Goal: Task Accomplishment & Management: Manage account settings

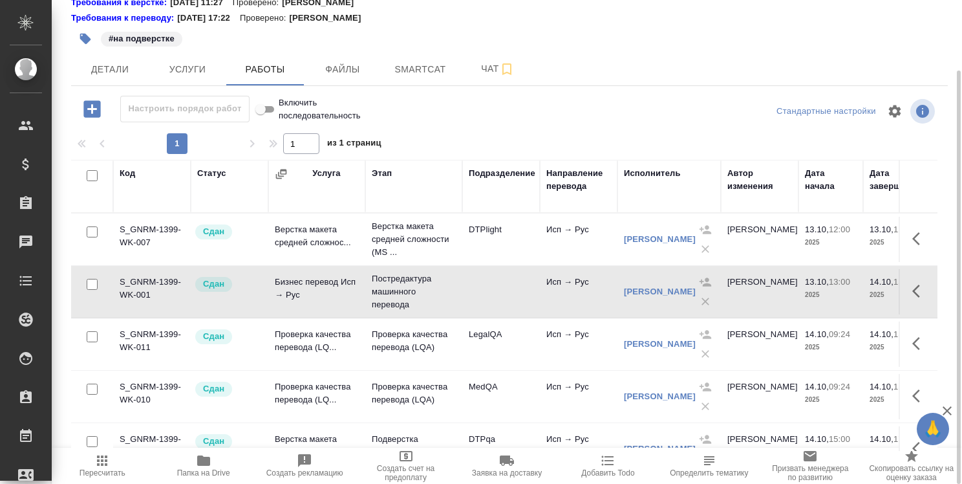
scroll to position [33, 0]
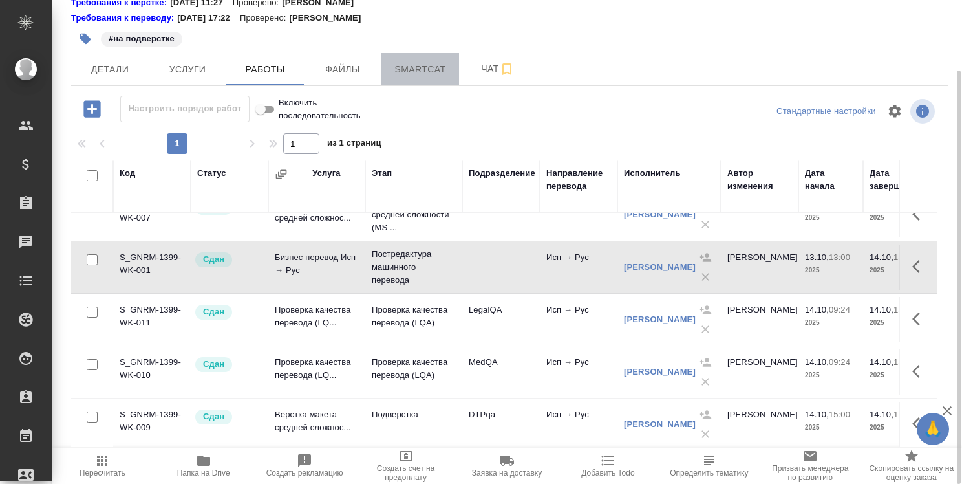
click at [413, 70] on span "Smartcat" at bounding box center [420, 69] width 62 height 16
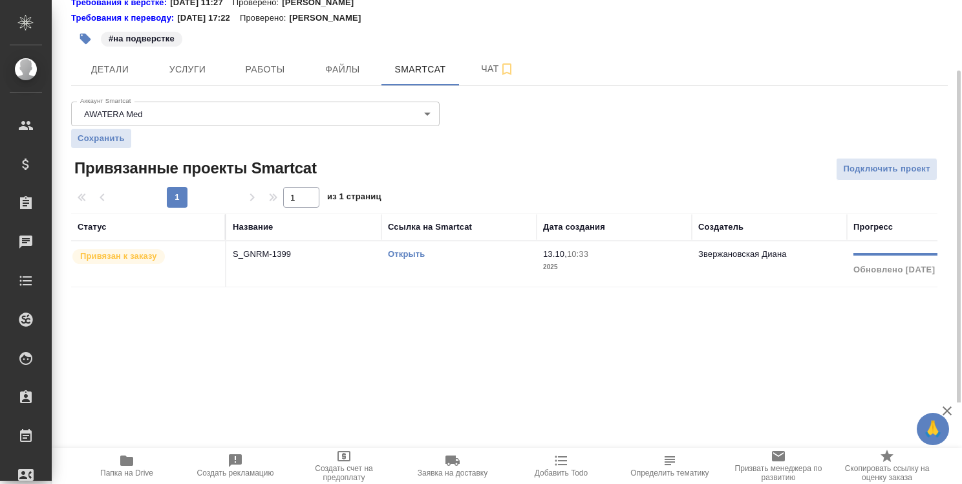
click at [417, 253] on link "Открыть" at bounding box center [406, 254] width 37 height 10
click at [416, 251] on link "Открыть" at bounding box center [406, 254] width 37 height 10
click at [268, 67] on span "Работы" at bounding box center [265, 69] width 62 height 16
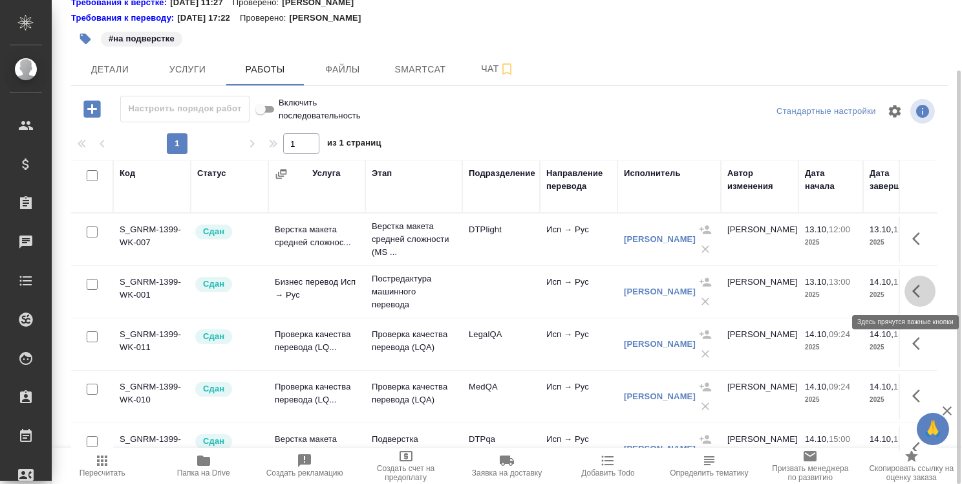
click at [911, 282] on button "button" at bounding box center [919, 290] width 31 height 31
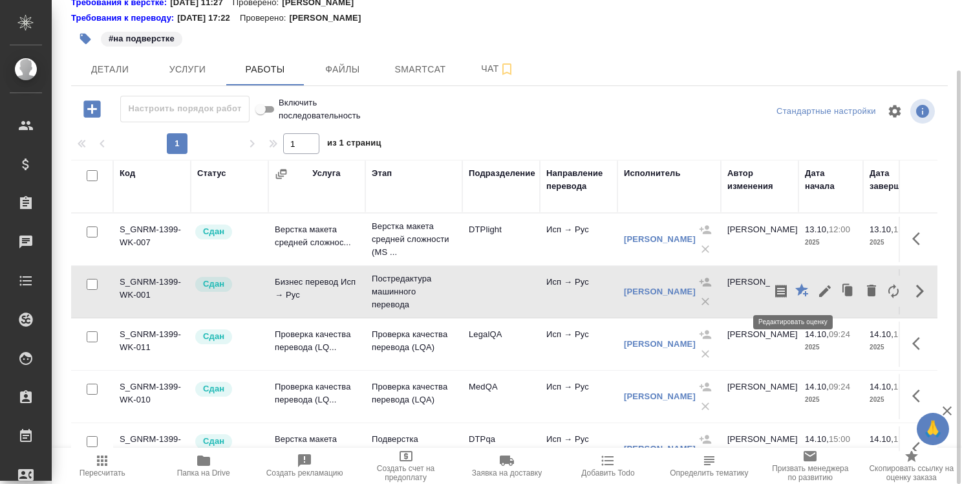
click at [795, 287] on icon "button" at bounding box center [801, 289] width 13 height 13
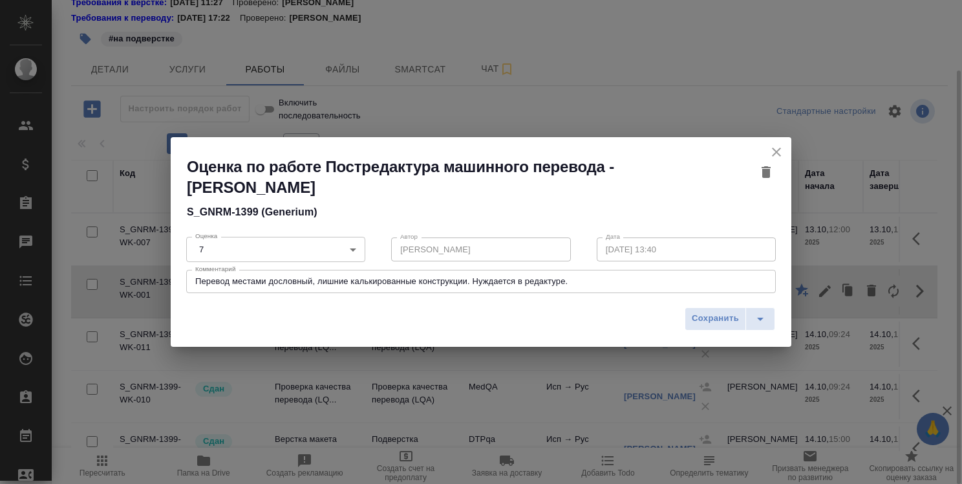
click at [268, 247] on body "🙏 .cls-1 fill:#fff; AWATERA Strelnikova Olga Клиенты Спецификации Заказы 0 Чаты…" at bounding box center [481, 242] width 962 height 484
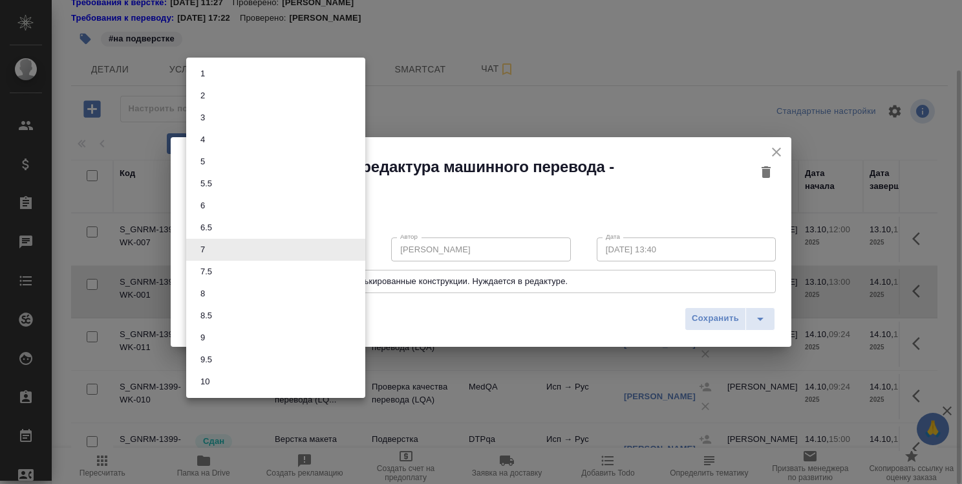
click at [266, 272] on li "7.5" at bounding box center [275, 272] width 179 height 22
type input "7.5"
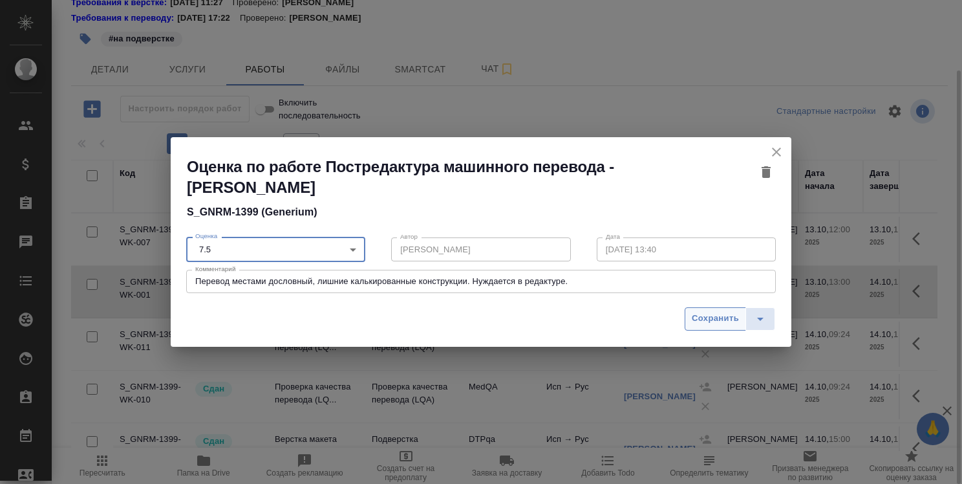
click at [708, 318] on span "Сохранить" at bounding box center [715, 318] width 47 height 15
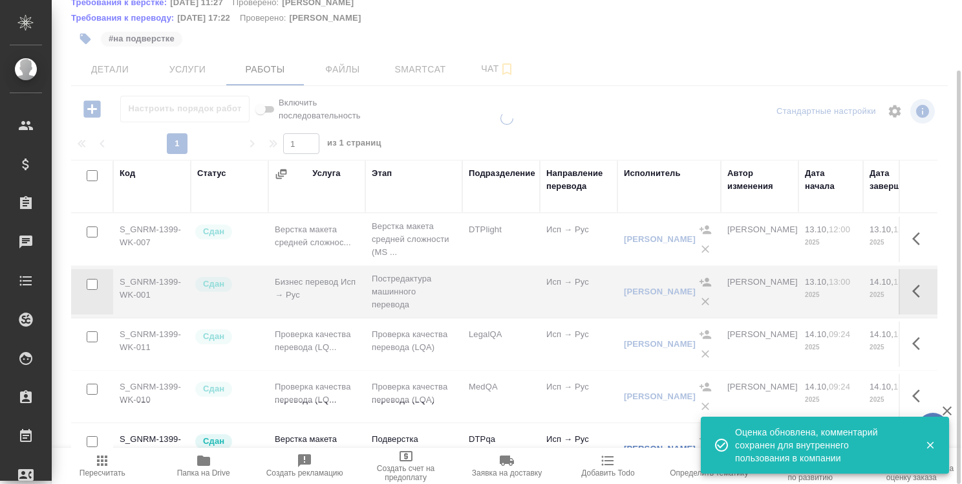
click at [402, 284] on div at bounding box center [507, 257] width 910 height 290
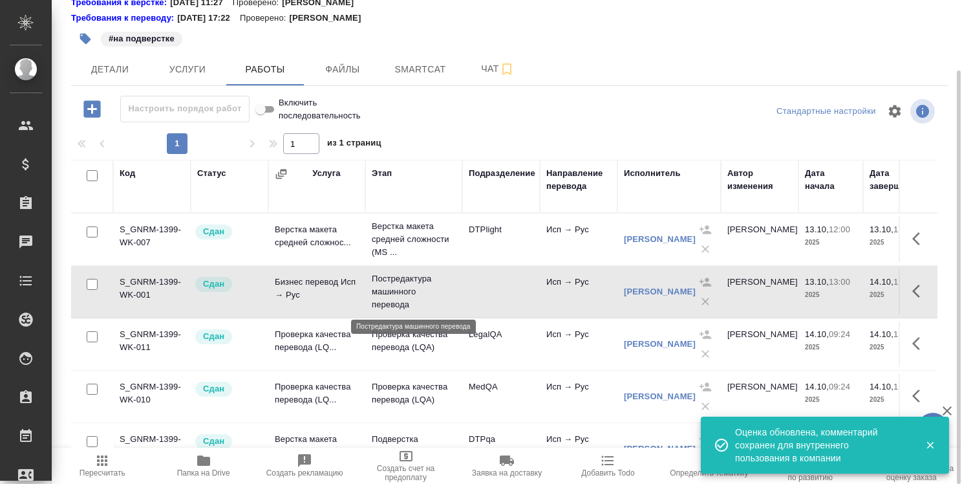
click at [402, 284] on p "Постредактура машинного перевода" at bounding box center [414, 291] width 84 height 39
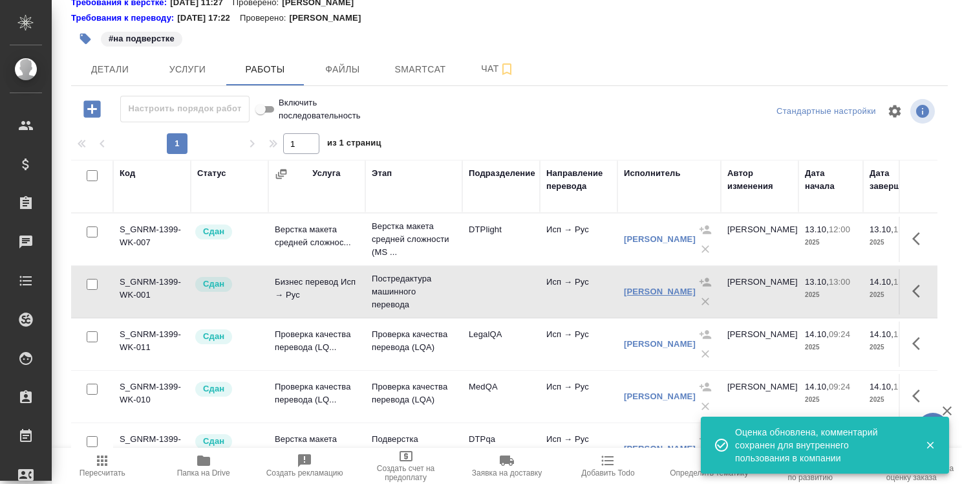
click at [676, 293] on link "Валерия Бичер" at bounding box center [660, 291] width 72 height 10
click at [427, 72] on span "Smartcat" at bounding box center [420, 69] width 62 height 16
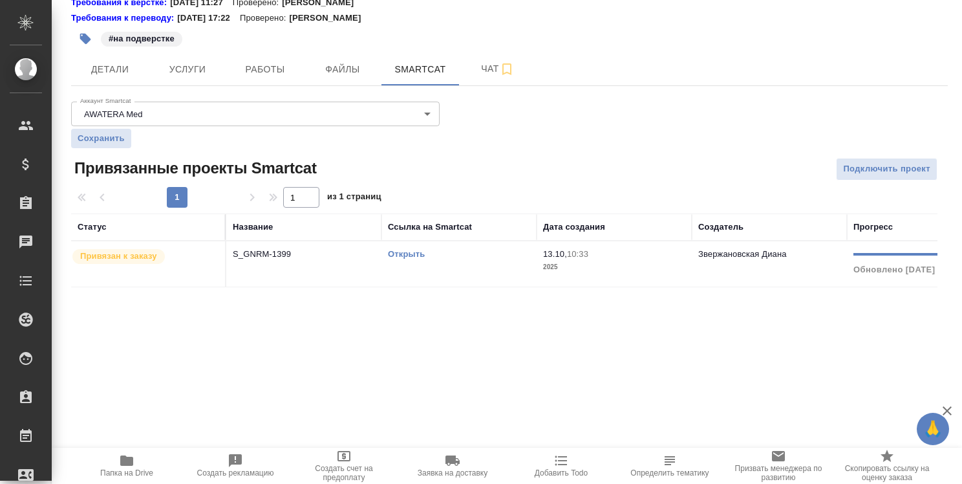
click at [421, 253] on link "Открыть" at bounding box center [406, 254] width 37 height 10
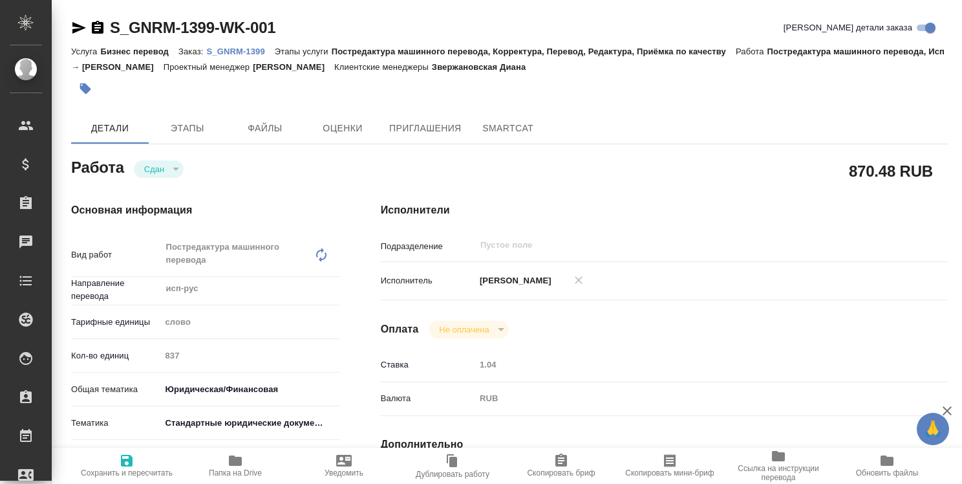
type textarea "x"
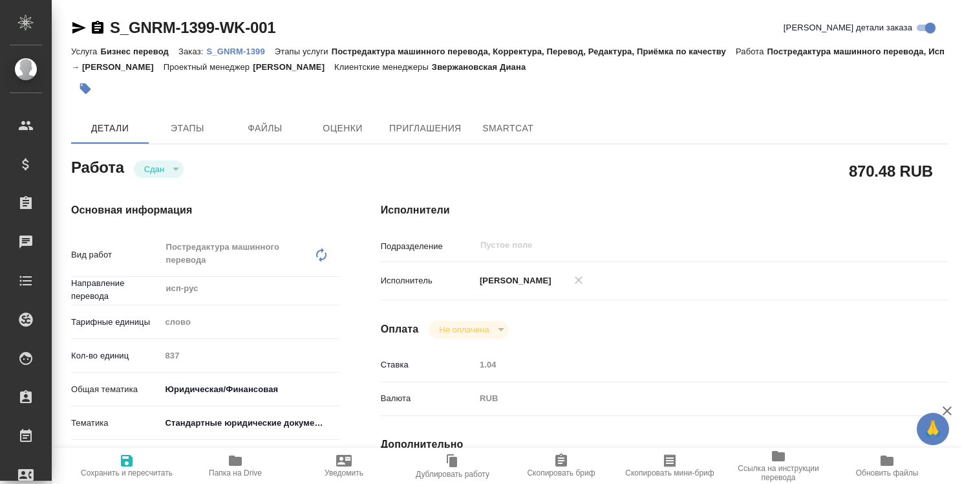
type textarea "x"
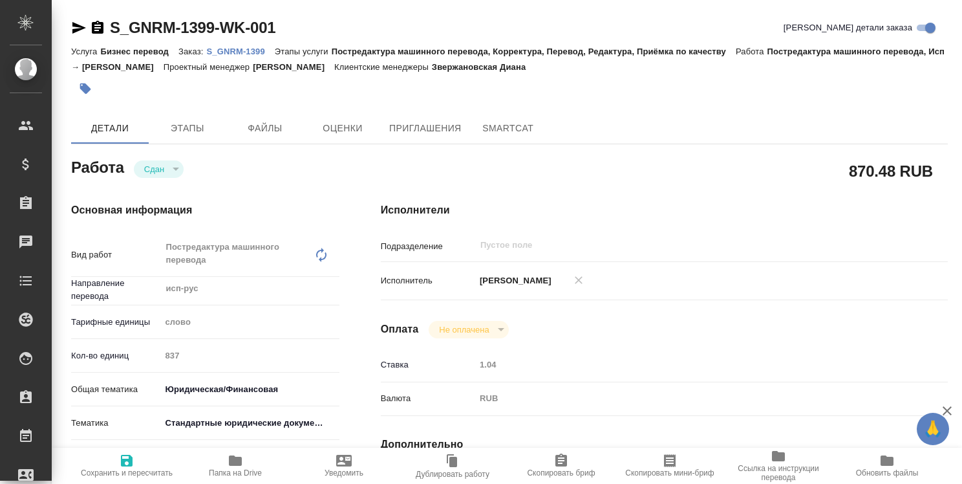
type textarea "x"
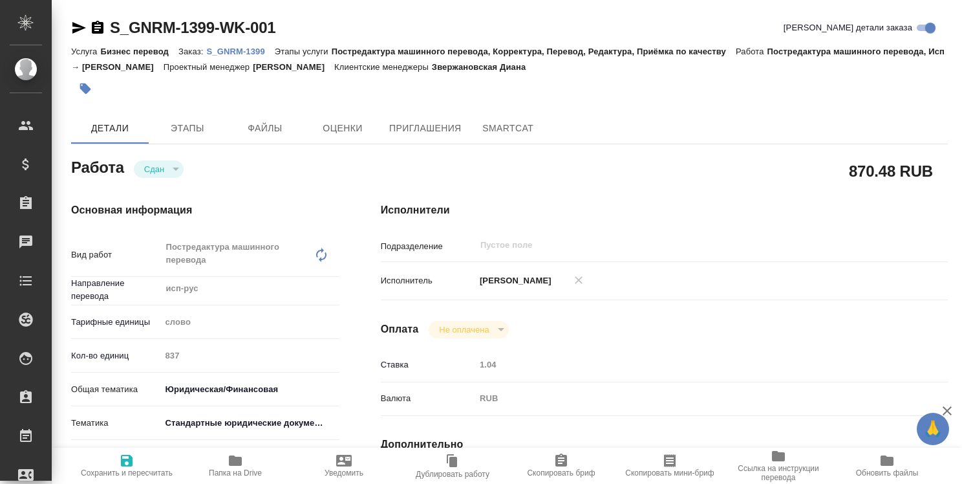
click at [75, 22] on icon "button" at bounding box center [79, 28] width 16 height 16
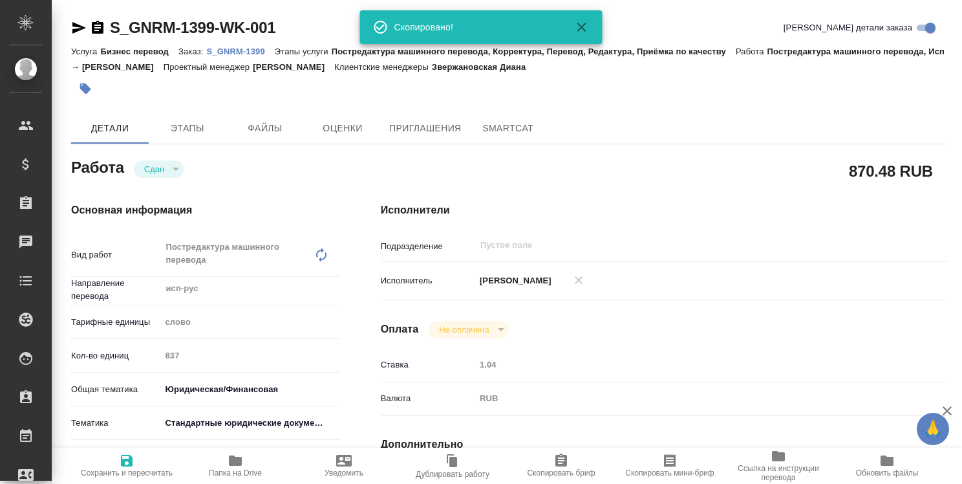
type textarea "x"
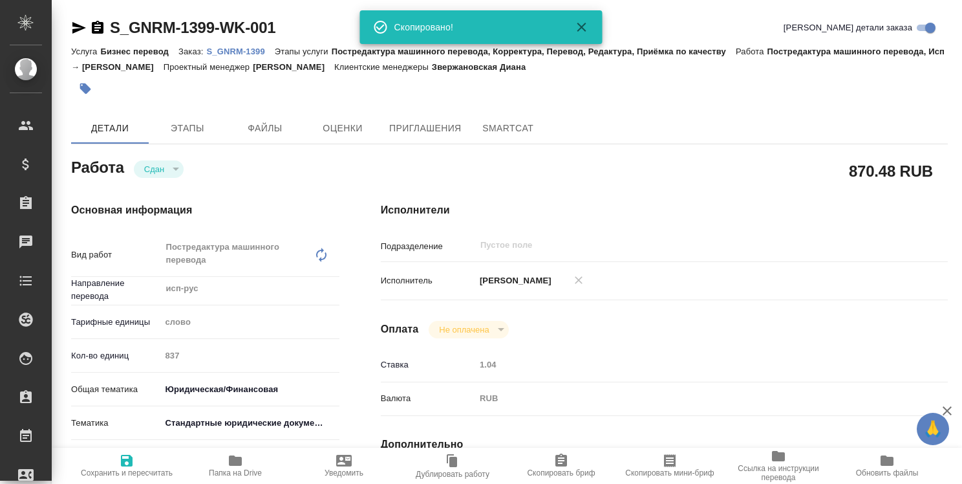
type textarea "x"
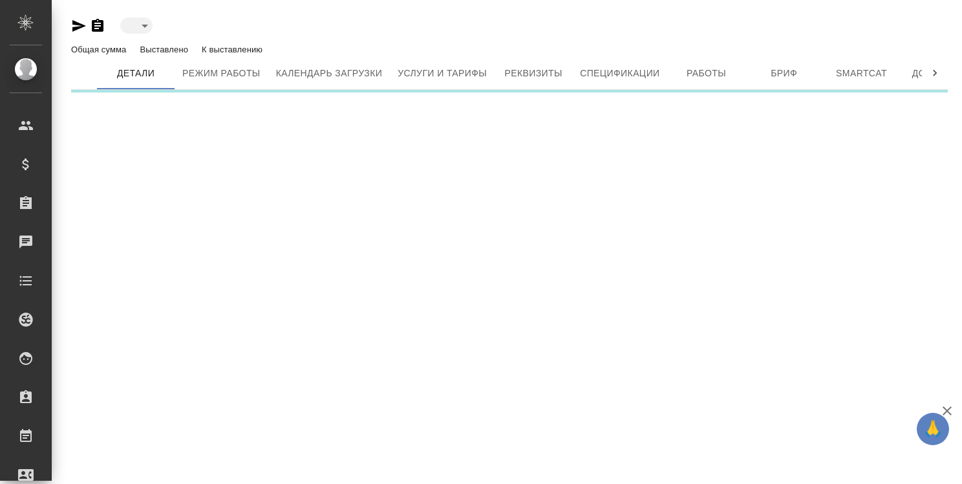
type input "active"
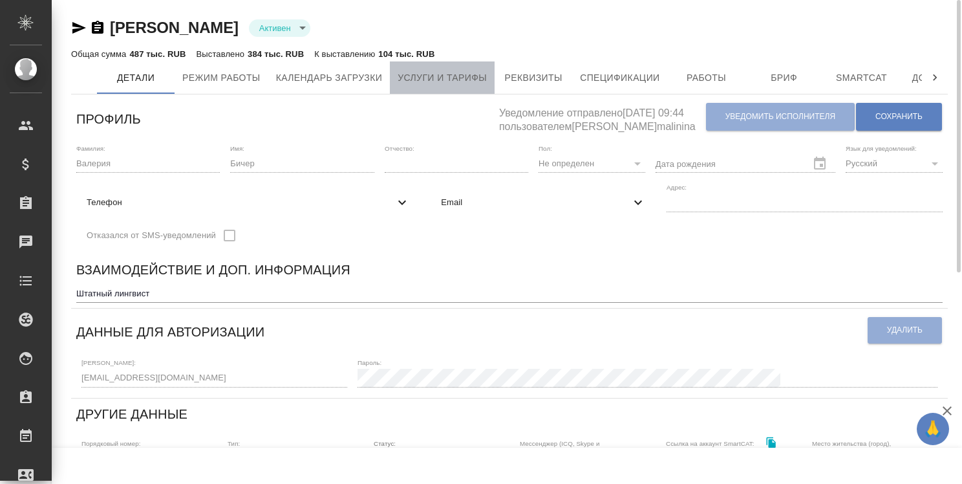
click at [432, 82] on span "Услуги и тарифы" at bounding box center [442, 78] width 89 height 16
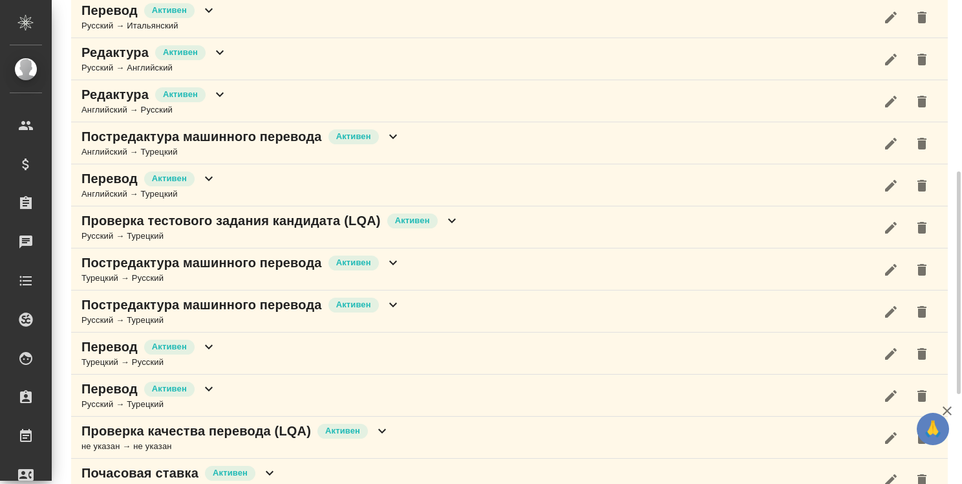
scroll to position [309, 0]
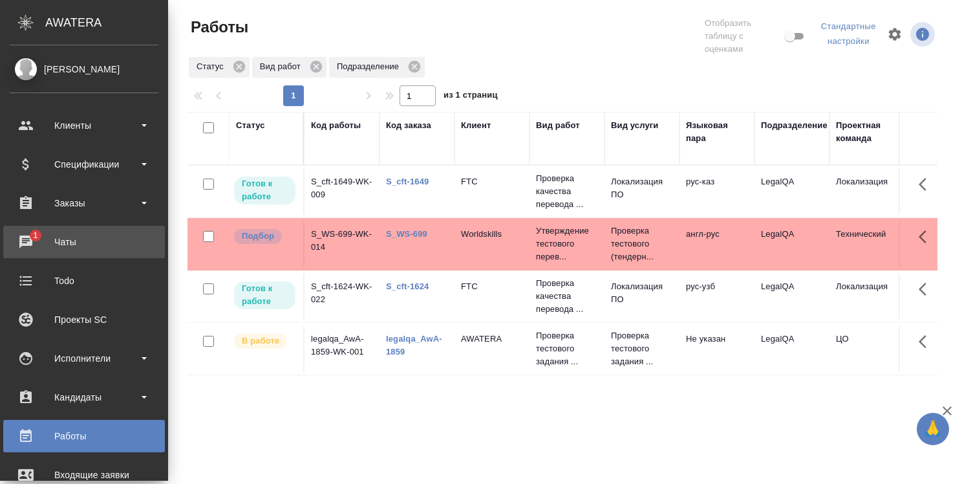
click at [37, 233] on div "Чаты" at bounding box center [84, 241] width 149 height 19
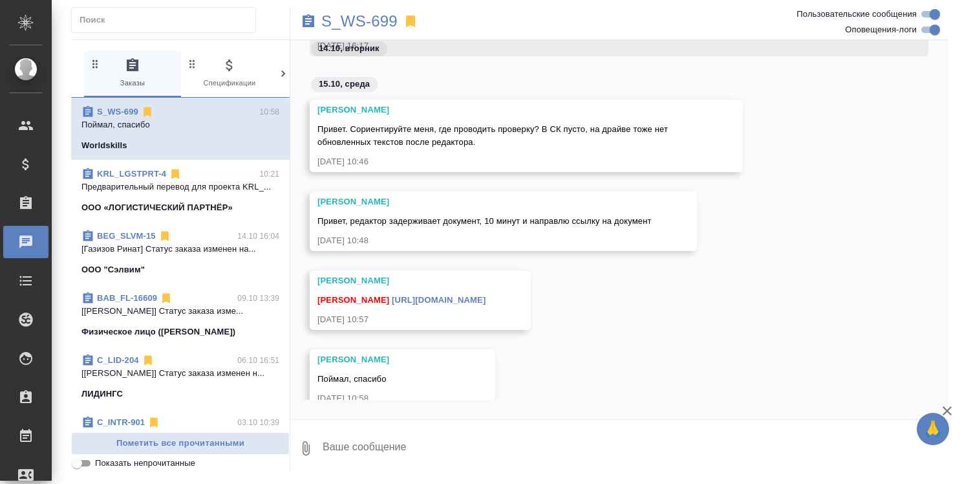
scroll to position [12776, 0]
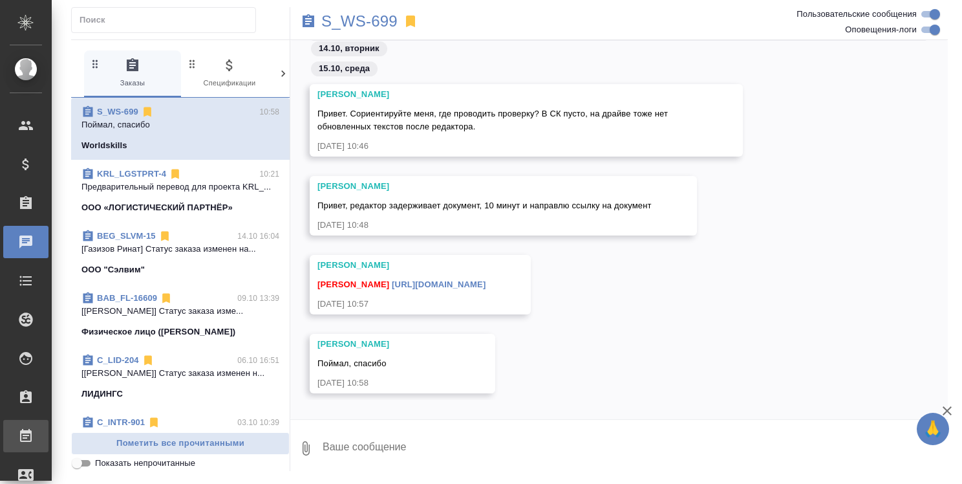
click at [48, 424] on link "Работы" at bounding box center [25, 436] width 45 height 32
